Goal: Information Seeking & Learning: Learn about a topic

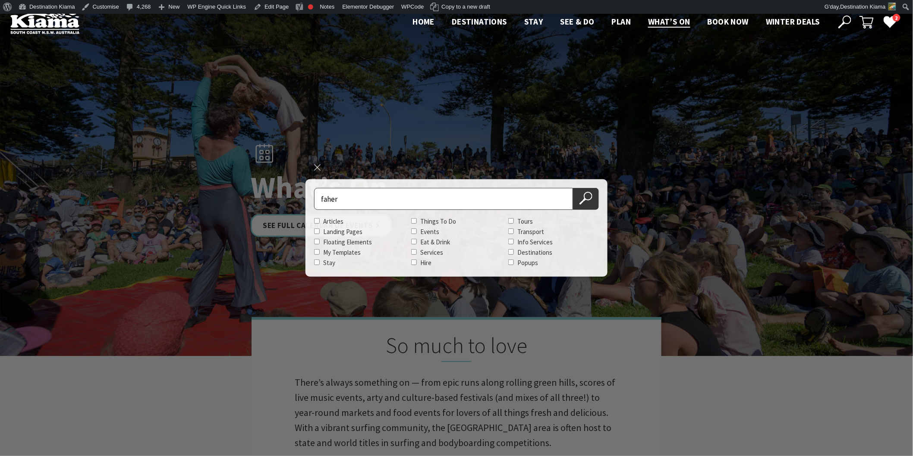
drag, startPoint x: 338, startPoint y: 198, endPoint x: 314, endPoint y: 201, distance: 24.3
click at [314, 201] on input "faher" at bounding box center [443, 199] width 259 height 22
click at [656, 23] on ul "Home Destinations Towns & Villages Kiama Gerringong Gerroa Jamberoo Minnamurra …" at bounding box center [616, 21] width 424 height 13
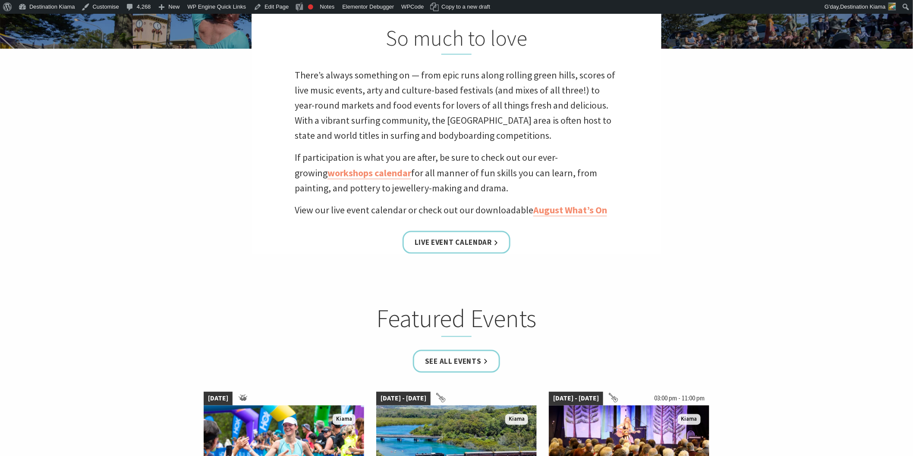
scroll to position [383, 0]
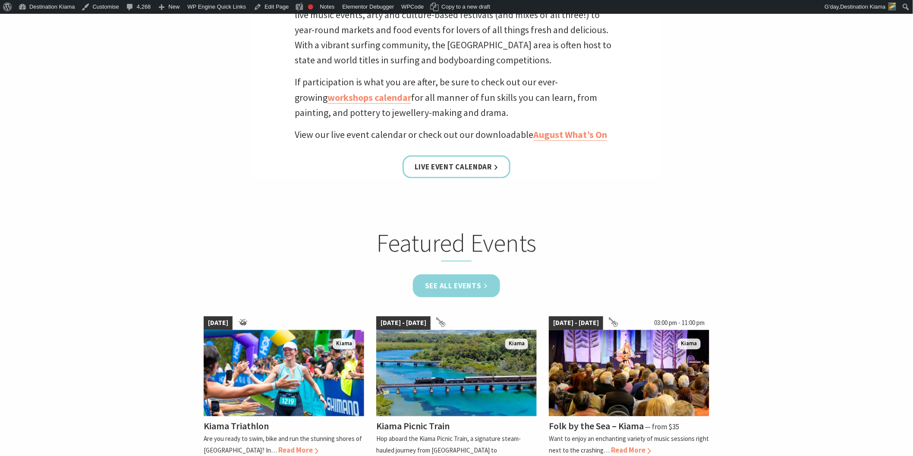
click at [460, 286] on link "See all Events" at bounding box center [456, 286] width 87 height 23
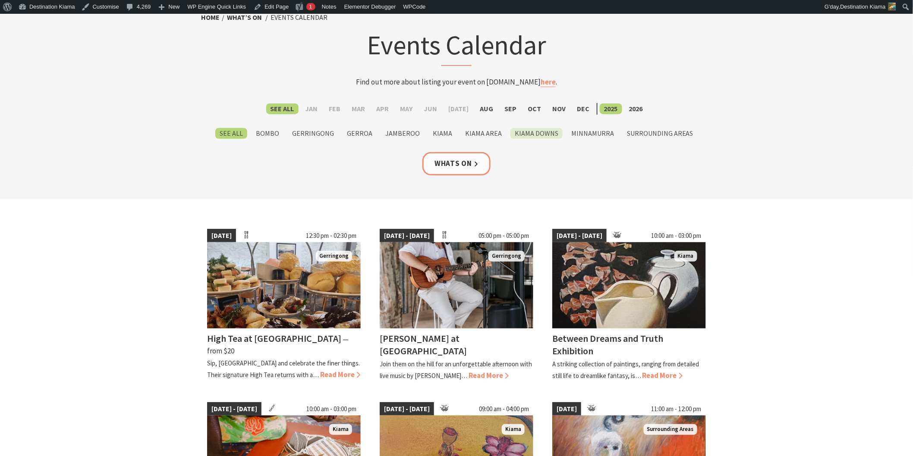
scroll to position [48, 0]
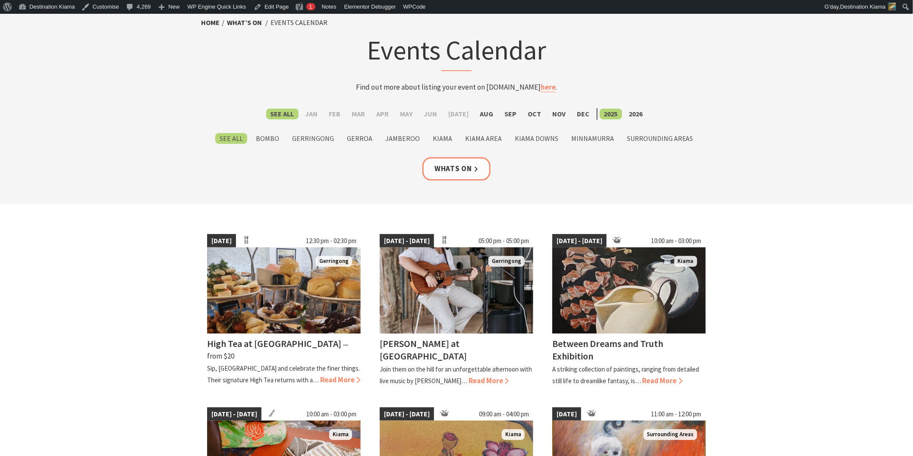
click at [446, 180] on section "Home What’s On Events Calendar Events Calendar Find out more about listing your…" at bounding box center [456, 109] width 913 height 192
click at [449, 169] on link "Whats On" at bounding box center [456, 168] width 68 height 23
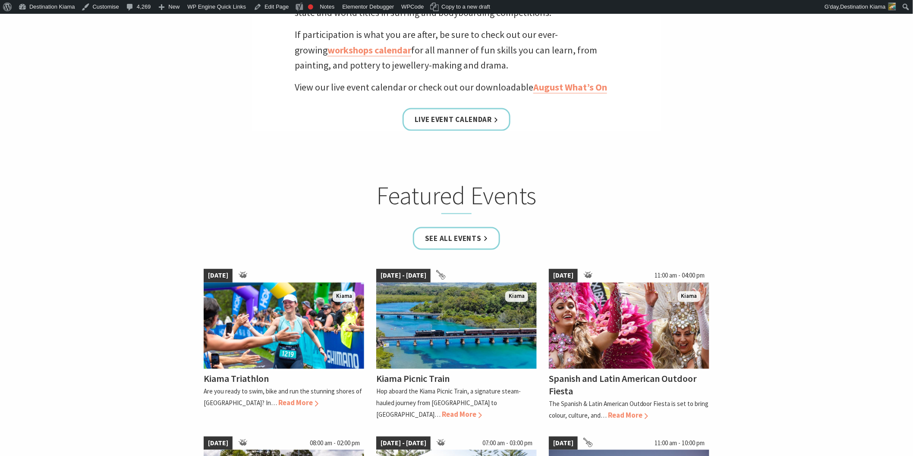
scroll to position [431, 0]
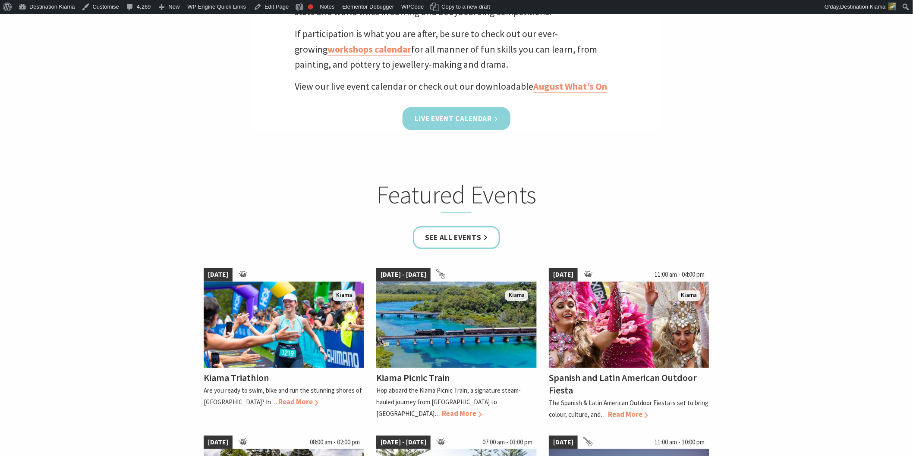
click at [450, 119] on link "Live Event Calendar" at bounding box center [457, 118] width 108 height 23
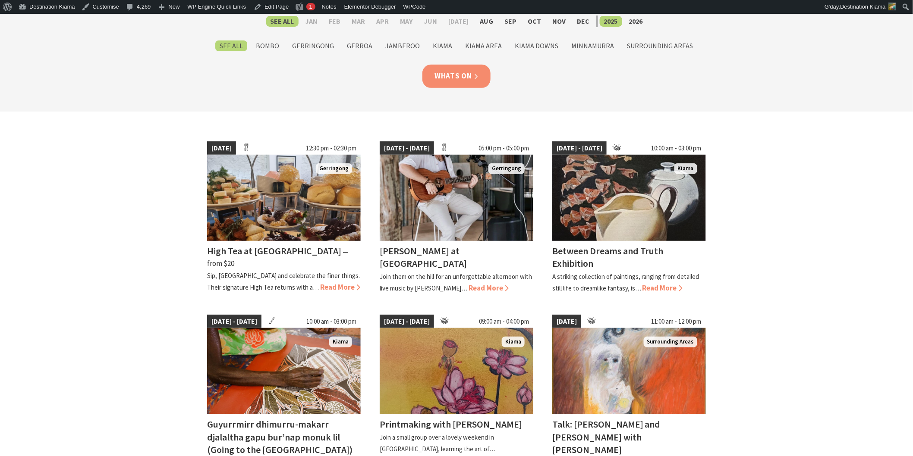
scroll to position [144, 0]
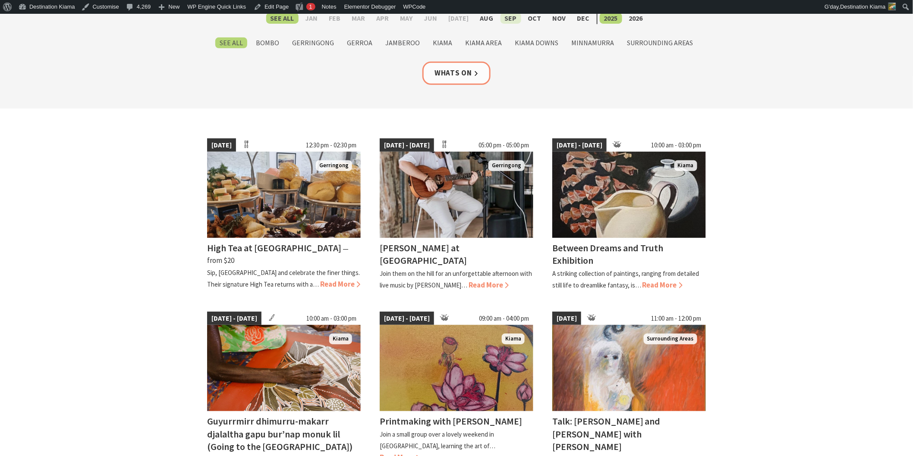
click at [506, 19] on label "Sep" at bounding box center [510, 18] width 21 height 11
click at [0, 0] on input "Sep" at bounding box center [0, 0] width 0 height 0
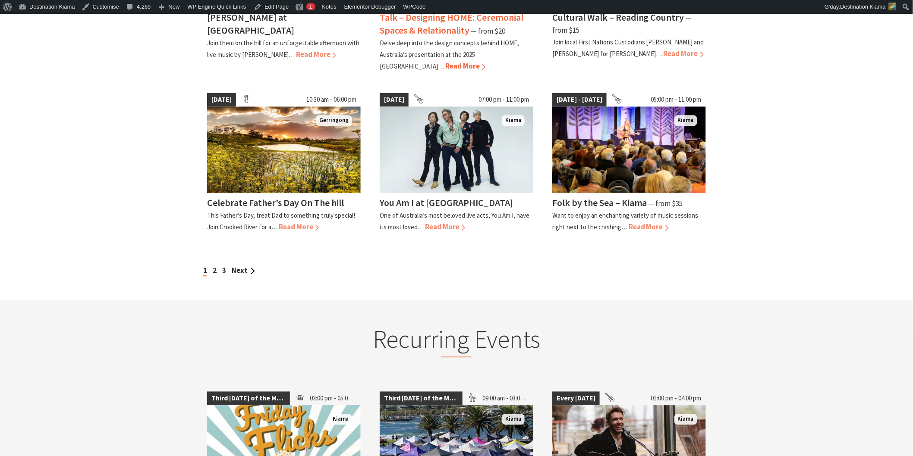
scroll to position [767, 0]
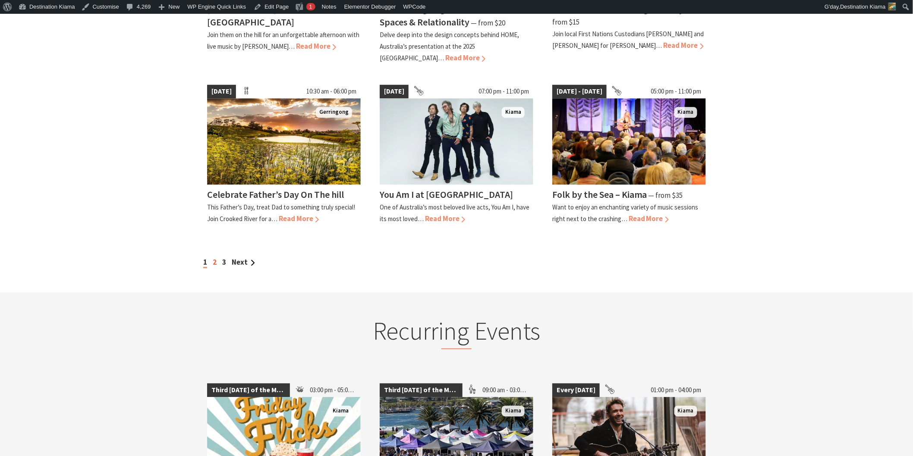
click at [214, 258] on link "2" at bounding box center [215, 262] width 4 height 9
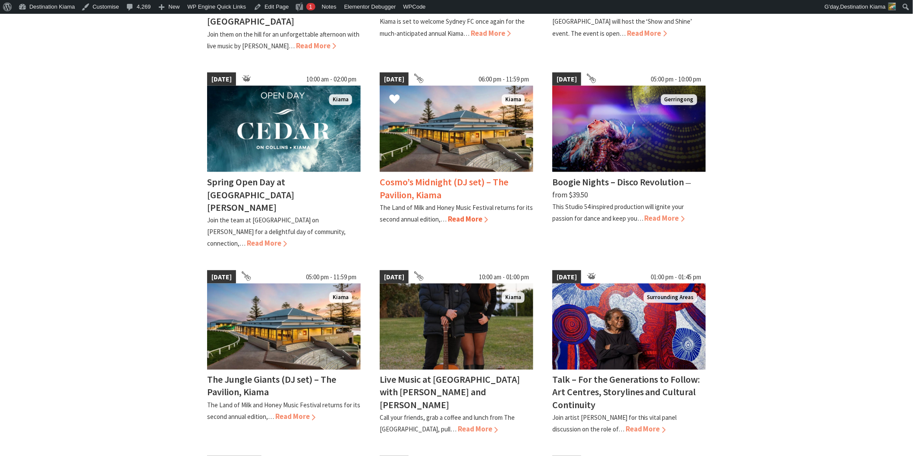
scroll to position [335, 0]
